Goal: Navigation & Orientation: Find specific page/section

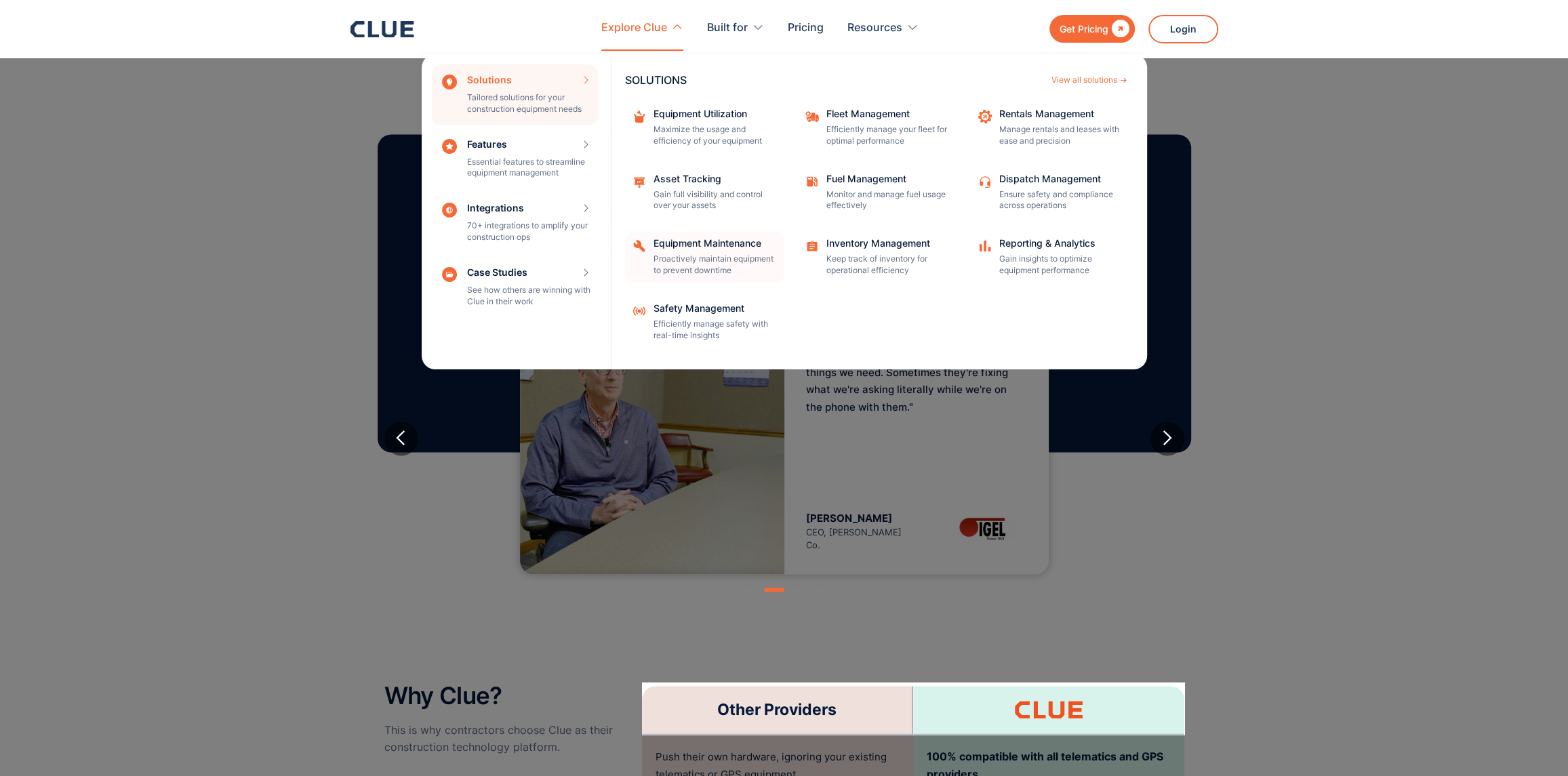
click at [674, 239] on div "Equipment Maintenance" at bounding box center [714, 243] width 122 height 10
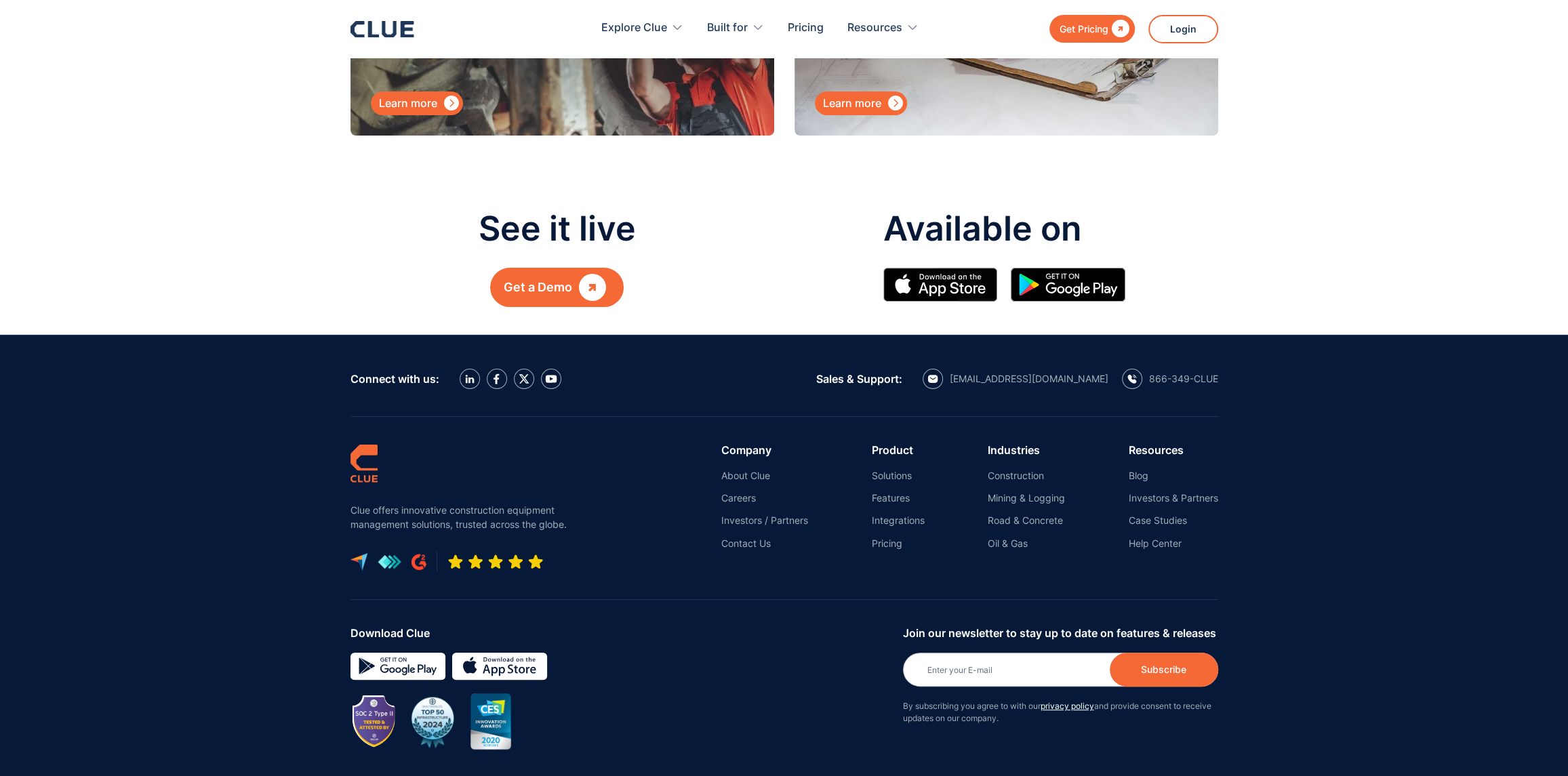
scroll to position [6021, 0]
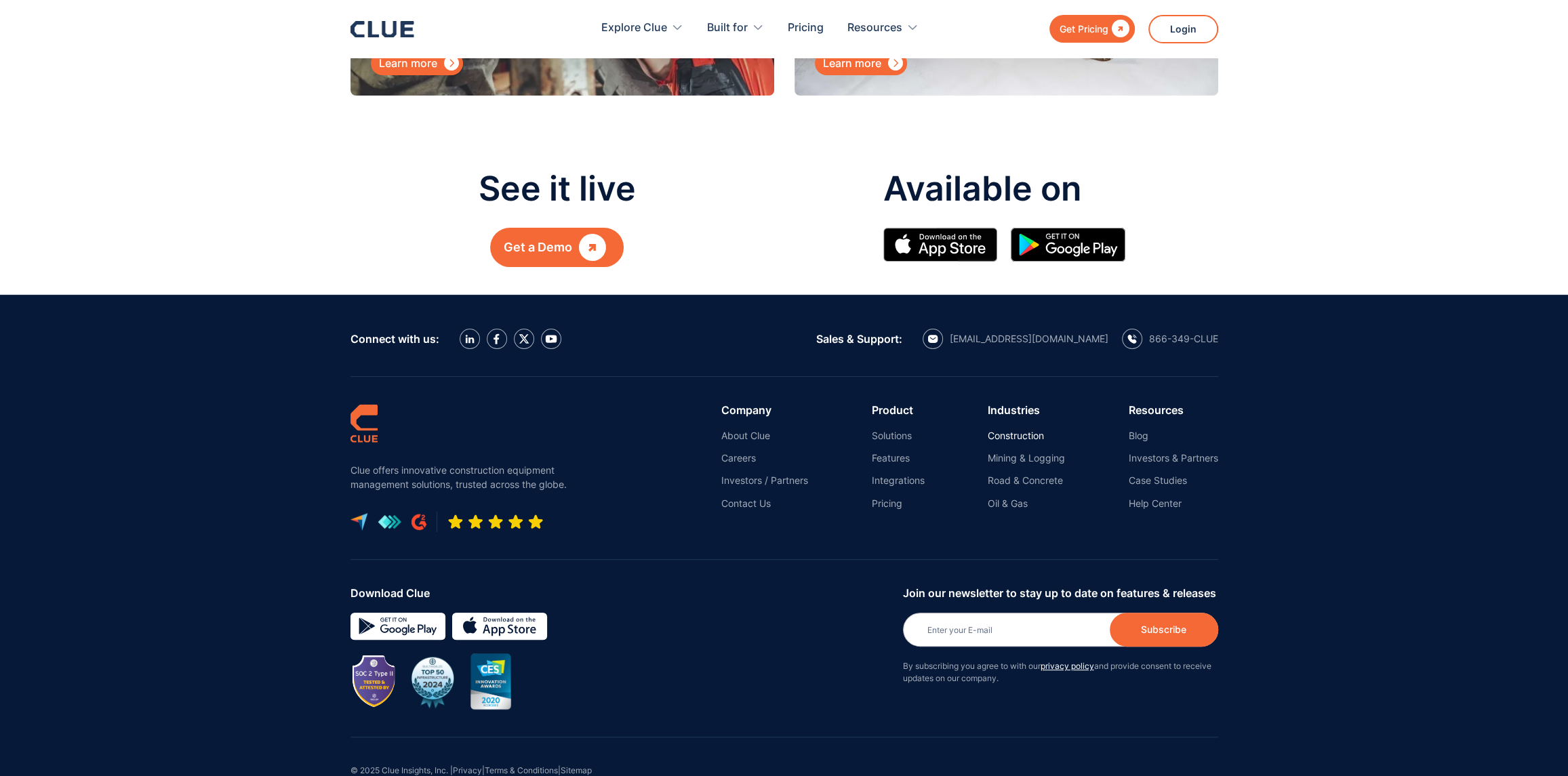
click at [991, 430] on link "Construction" at bounding box center [1026, 435] width 77 height 12
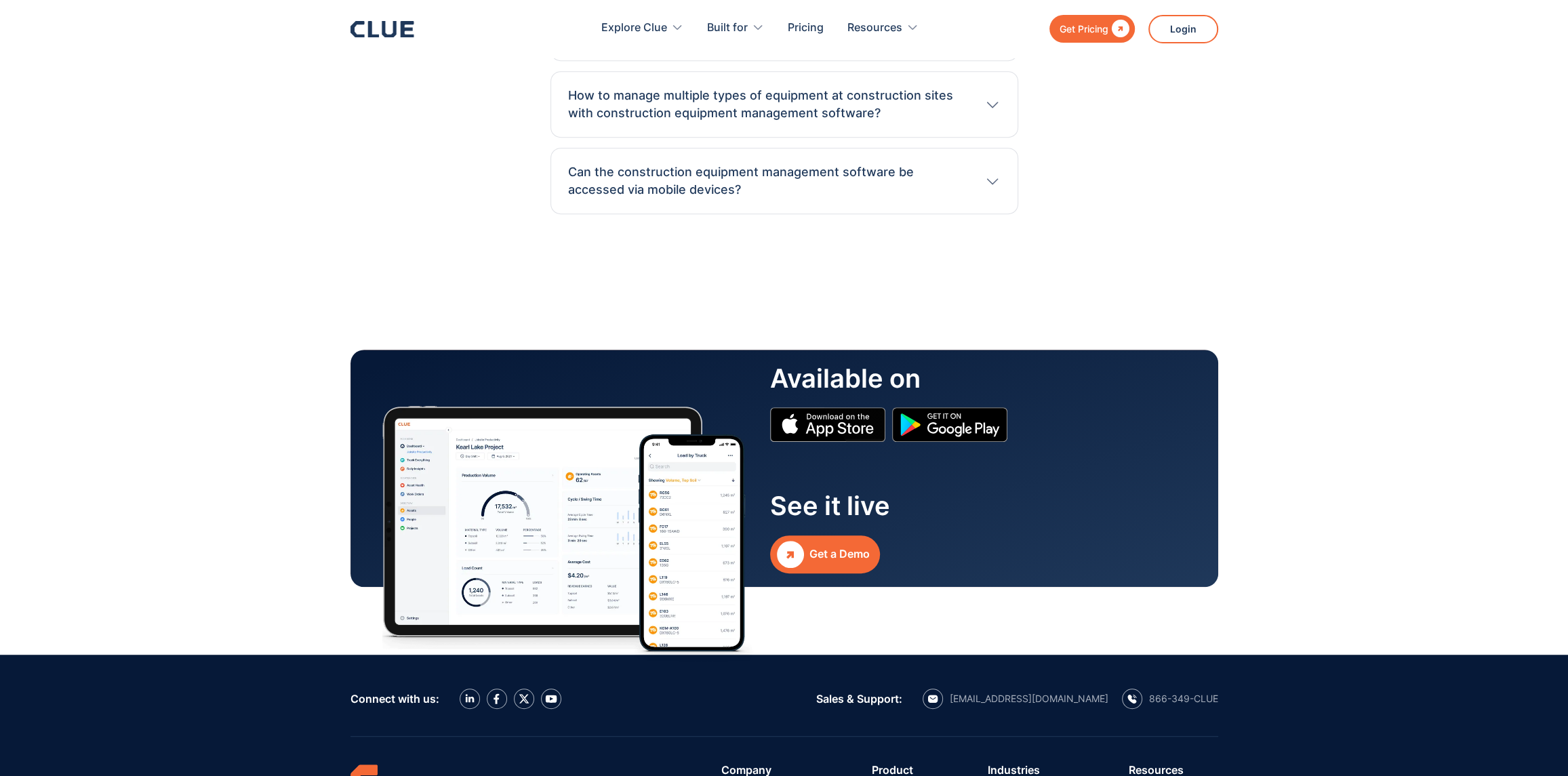
scroll to position [6573, 0]
